Goal: Transaction & Acquisition: Purchase product/service

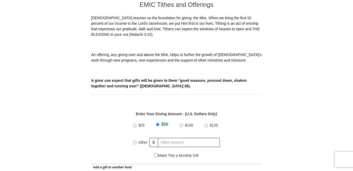
scroll to position [158, 0]
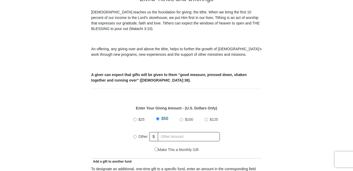
click at [140, 134] on span "Other" at bounding box center [143, 136] width 9 height 4
click at [137, 135] on input "Other" at bounding box center [134, 136] width 3 height 3
radio input "true"
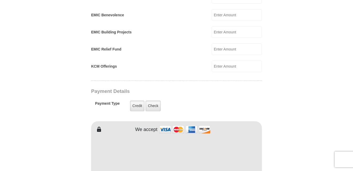
scroll to position [360, 0]
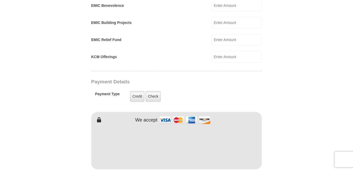
type input "125.39"
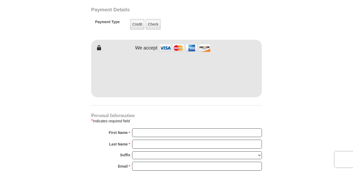
scroll to position [439, 0]
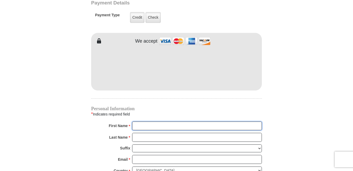
click at [144, 122] on input "First Name *" at bounding box center [197, 126] width 130 height 9
type input "[PERSON_NAME]"
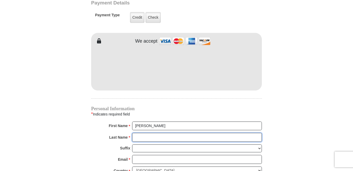
type input "[PERSON_NAME]"
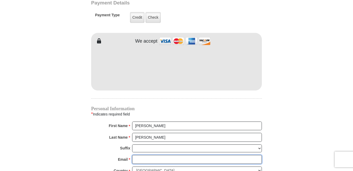
type input "[EMAIL_ADDRESS][DOMAIN_NAME]"
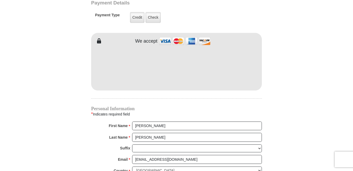
type input "[STREET_ADDRESS]"
type input "[GEOGRAPHIC_DATA]"
select select "[GEOGRAPHIC_DATA]"
type input "76131"
type input "8174482555"
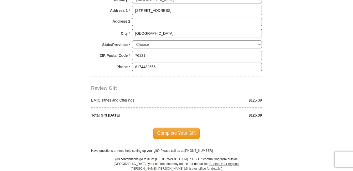
scroll to position [623, 0]
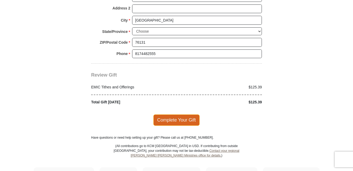
click at [184, 115] on span "Complete Your Gift" at bounding box center [177, 119] width 47 height 11
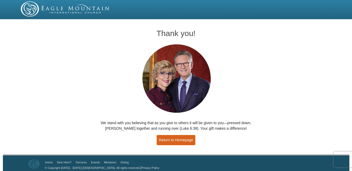
click at [186, 139] on link "Return to Homepage" at bounding box center [175, 140] width 39 height 10
